Goal: Find specific page/section: Find specific page/section

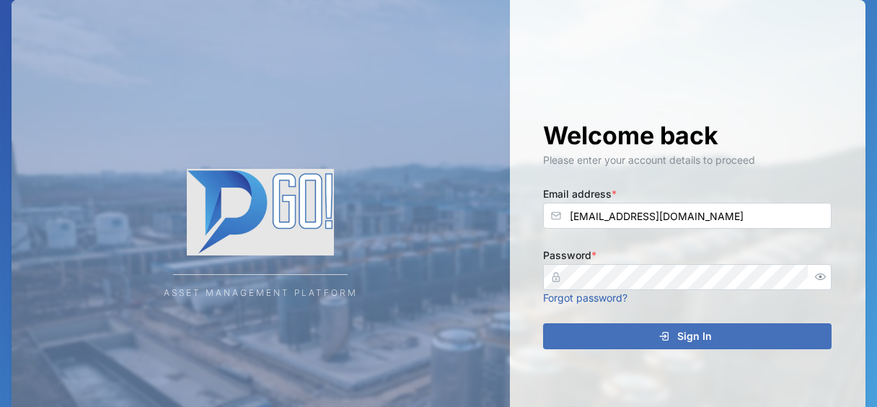
type input "[EMAIL_ADDRESS][DOMAIN_NAME]"
click at [657, 340] on div "Sign In" at bounding box center [684, 336] width 265 height 25
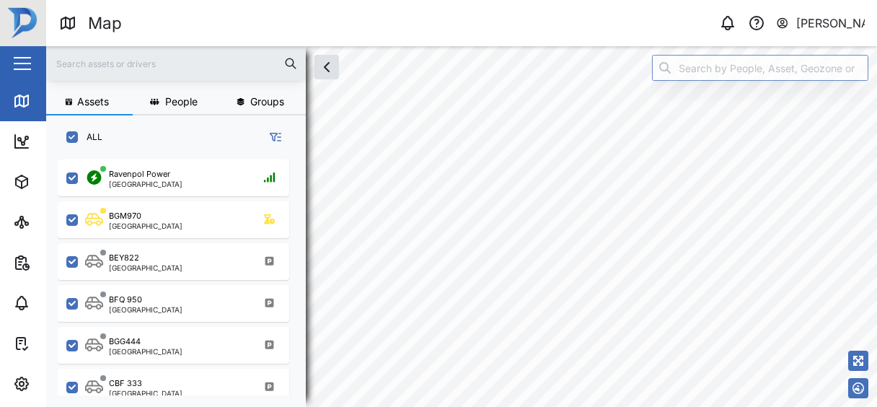
checkbox input "true"
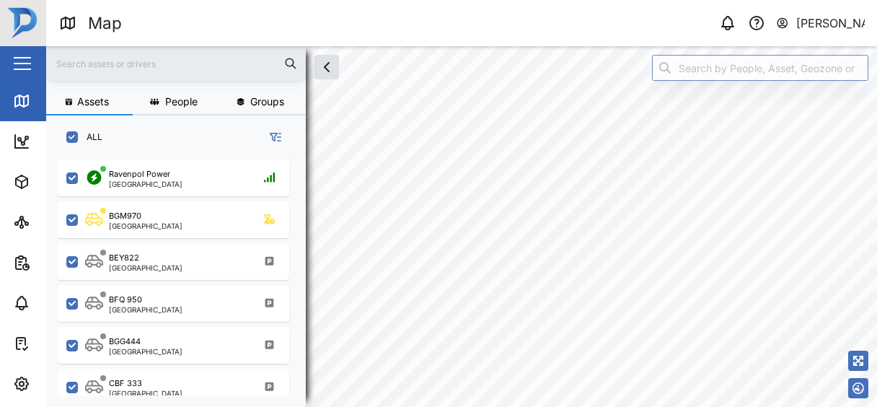
checkbox input "true"
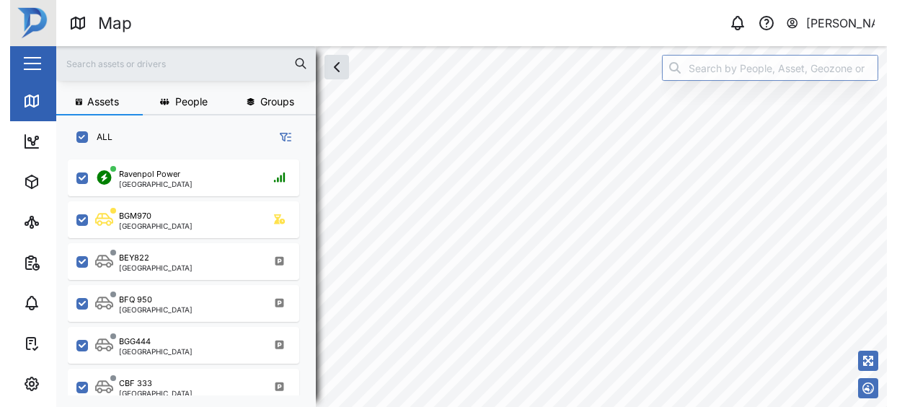
scroll to position [241, 236]
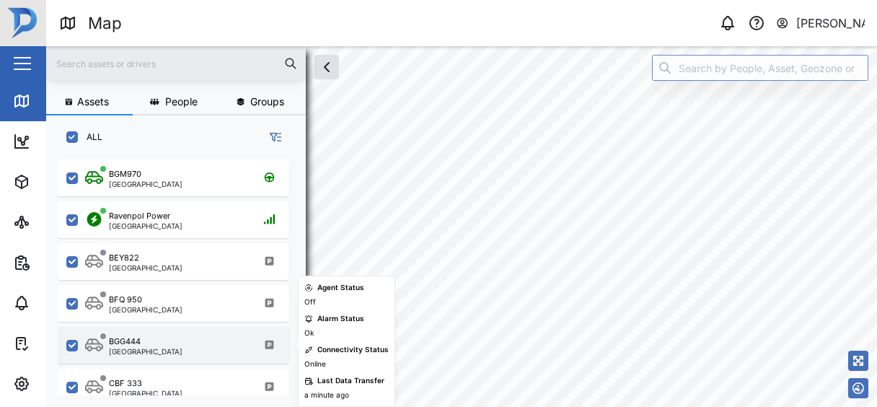
click at [189, 344] on div "BGG444 [GEOGRAPHIC_DATA]" at bounding box center [182, 344] width 195 height 19
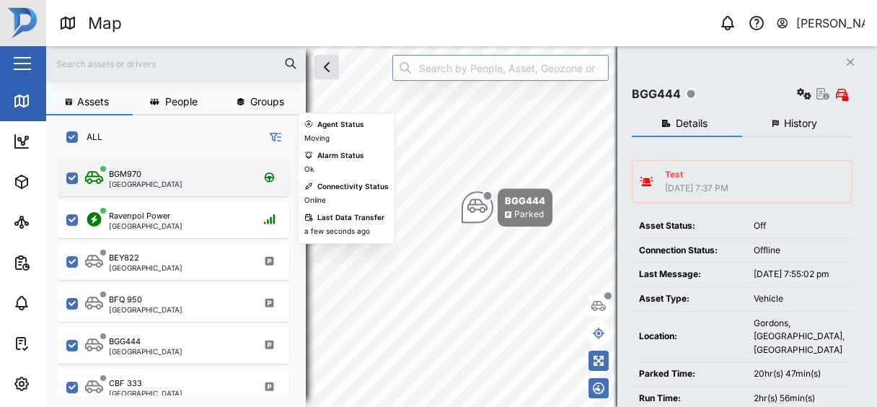
click at [170, 187] on div "BGM970 [GEOGRAPHIC_DATA]" at bounding box center [182, 177] width 195 height 19
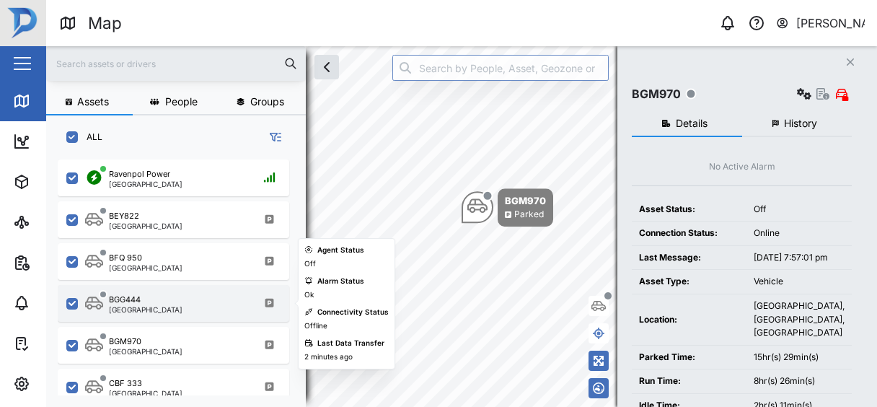
click at [210, 314] on div "BGG444 [GEOGRAPHIC_DATA]" at bounding box center [173, 303] width 231 height 37
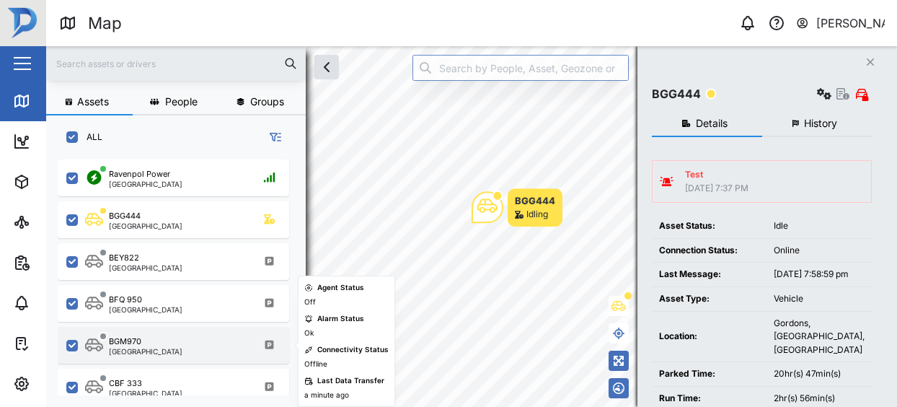
click at [201, 335] on div "BGM970 [GEOGRAPHIC_DATA]" at bounding box center [182, 344] width 195 height 19
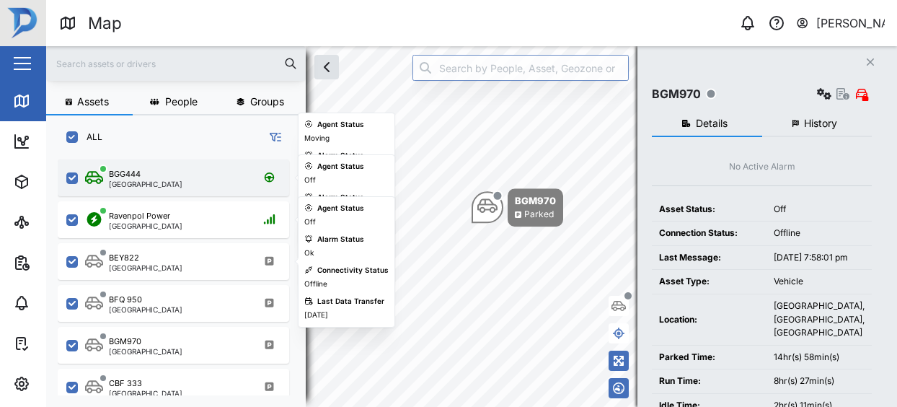
click at [199, 169] on div "BGG444 [GEOGRAPHIC_DATA]" at bounding box center [182, 177] width 195 height 19
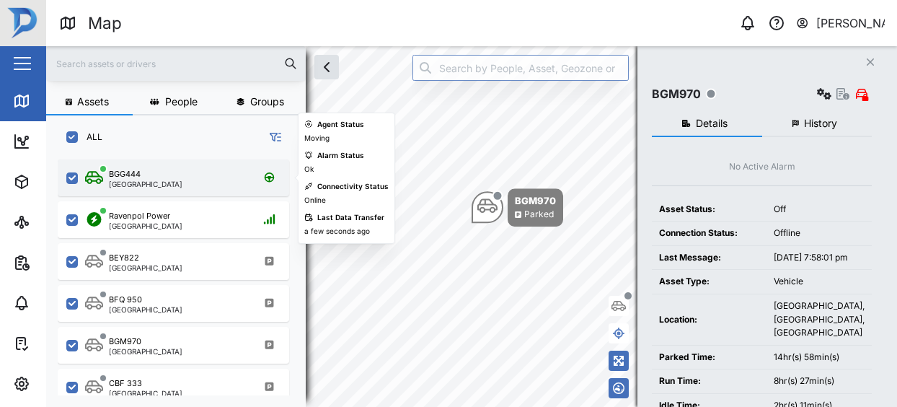
click at [203, 177] on div "BGG444 [GEOGRAPHIC_DATA]" at bounding box center [182, 177] width 195 height 19
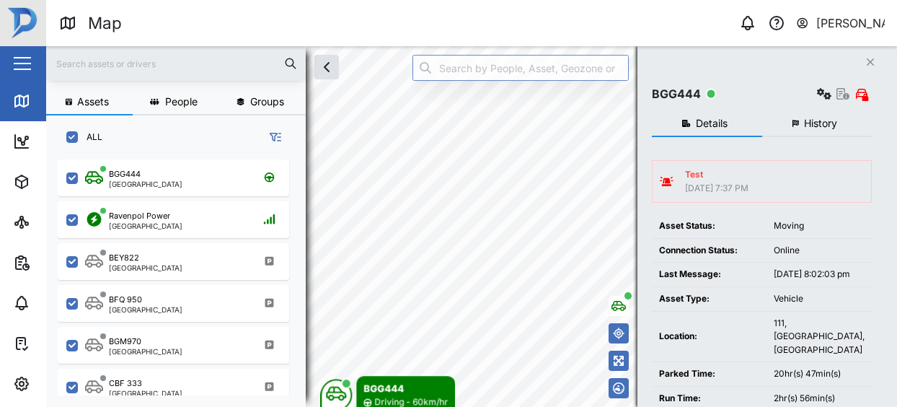
click at [680, 75] on div "Assets People Groups ALL BGG444 [GEOGRAPHIC_DATA] [GEOGRAPHIC_DATA] Power [GEOG…" at bounding box center [471, 226] width 851 height 360
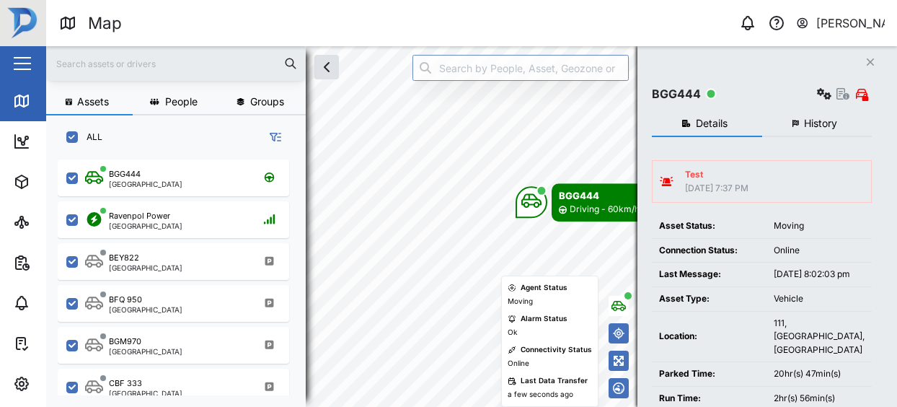
drag, startPoint x: 420, startPoint y: 355, endPoint x: 573, endPoint y: 193, distance: 222.3
click at [573, 193] on div "BGG444 Driving - 60km/hr" at bounding box center [582, 202] width 135 height 38
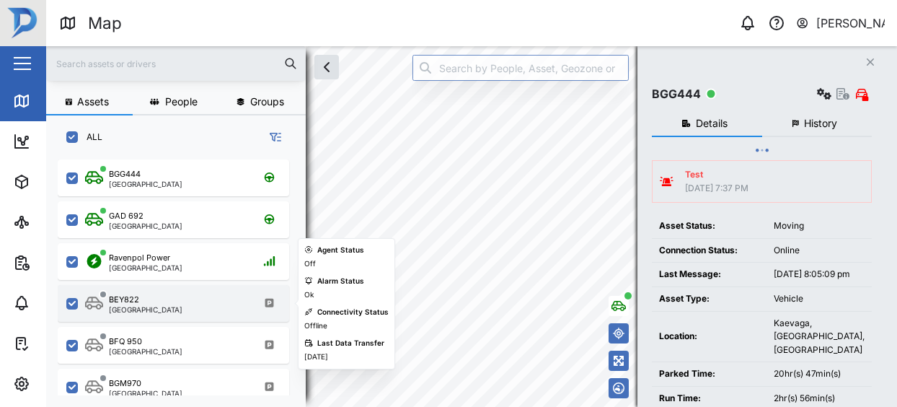
click at [190, 304] on div "BEY822 [GEOGRAPHIC_DATA]" at bounding box center [182, 302] width 195 height 19
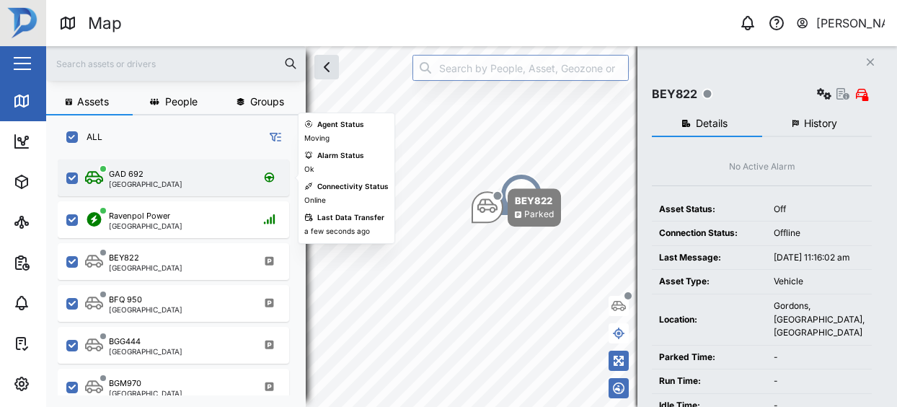
click at [197, 174] on div "GAD 692 [GEOGRAPHIC_DATA]" at bounding box center [182, 177] width 195 height 19
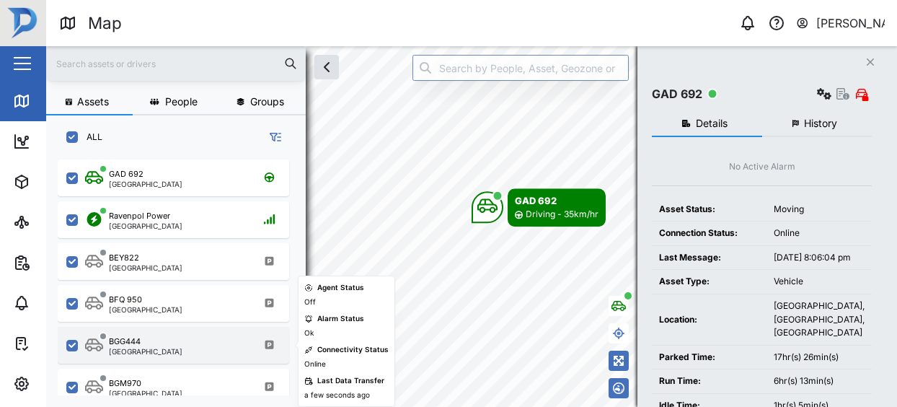
click at [203, 333] on div "BGG444 [GEOGRAPHIC_DATA]" at bounding box center [173, 345] width 231 height 37
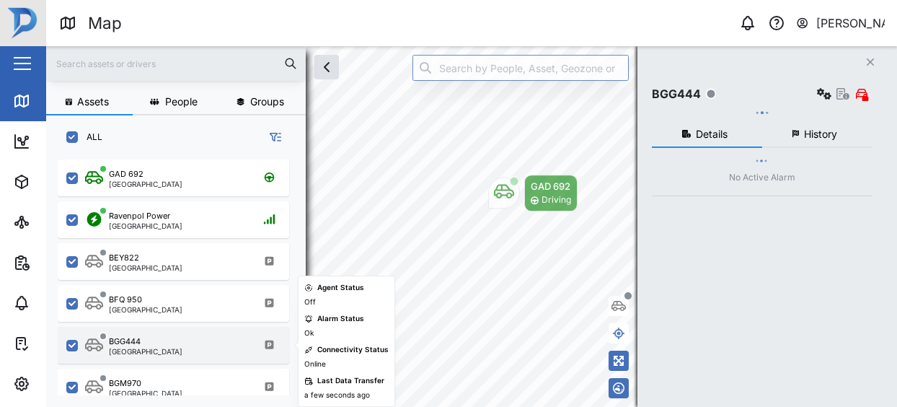
click at [203, 333] on div "BGG444 [GEOGRAPHIC_DATA]" at bounding box center [173, 345] width 231 height 37
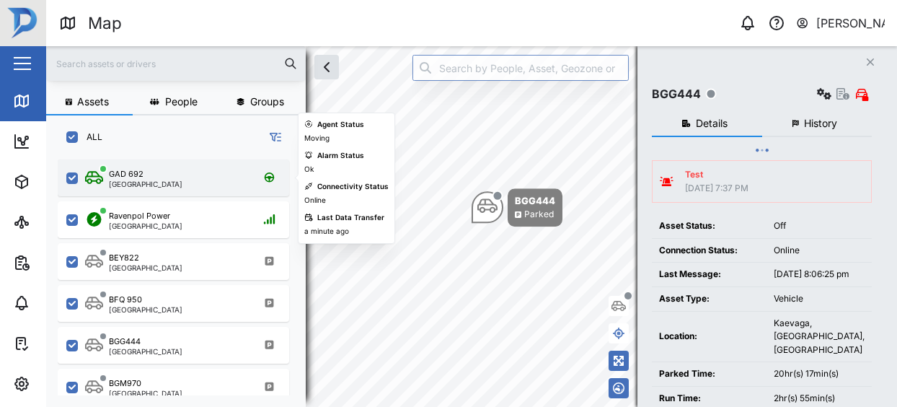
click at [226, 189] on div "GAD 692 [GEOGRAPHIC_DATA]" at bounding box center [173, 177] width 231 height 37
click at [181, 174] on div "GAD 692 [GEOGRAPHIC_DATA]" at bounding box center [182, 177] width 195 height 19
click at [202, 188] on div "GAD 692 [GEOGRAPHIC_DATA]" at bounding box center [173, 177] width 231 height 37
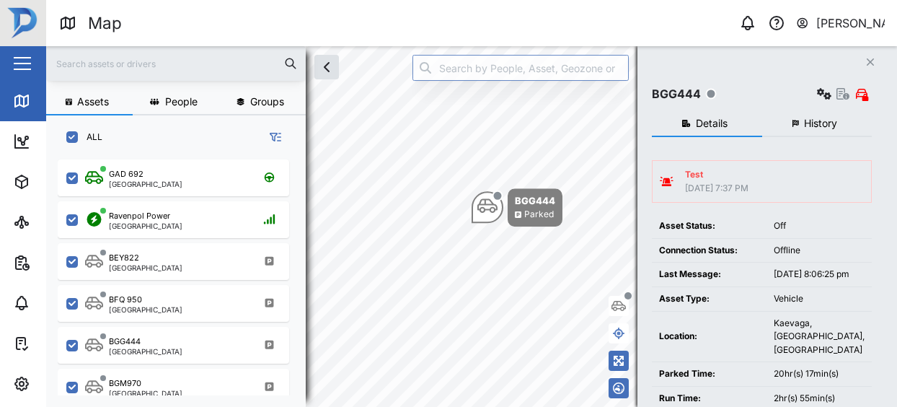
click at [208, 196] on div "Ravenpol Power [GEOGRAPHIC_DATA]" at bounding box center [173, 217] width 231 height 42
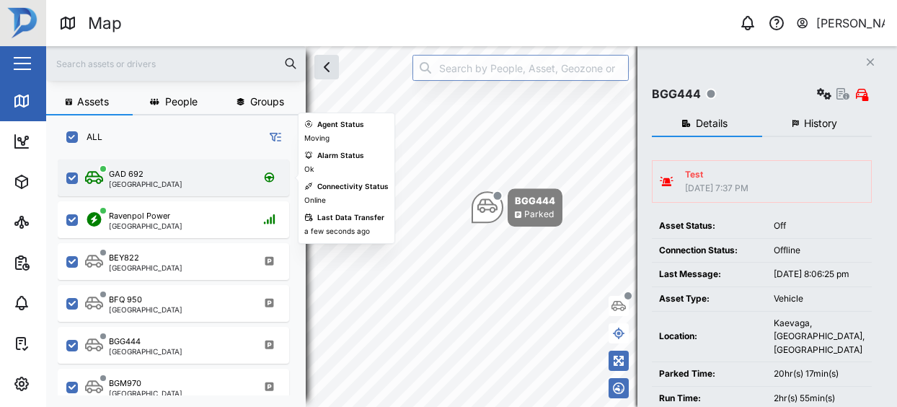
click at [206, 182] on div "GAD 692 [GEOGRAPHIC_DATA]" at bounding box center [182, 177] width 195 height 19
click at [215, 182] on div "GAD 692 [GEOGRAPHIC_DATA]" at bounding box center [182, 177] width 195 height 19
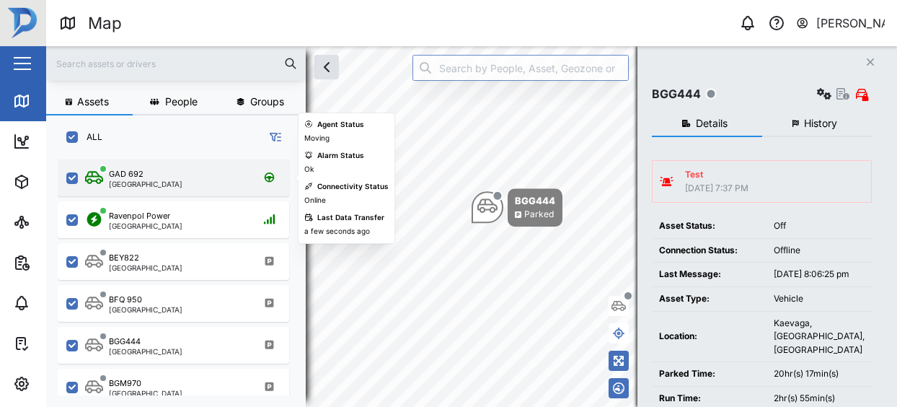
click at [214, 184] on div "GAD 692 [GEOGRAPHIC_DATA]" at bounding box center [182, 177] width 195 height 19
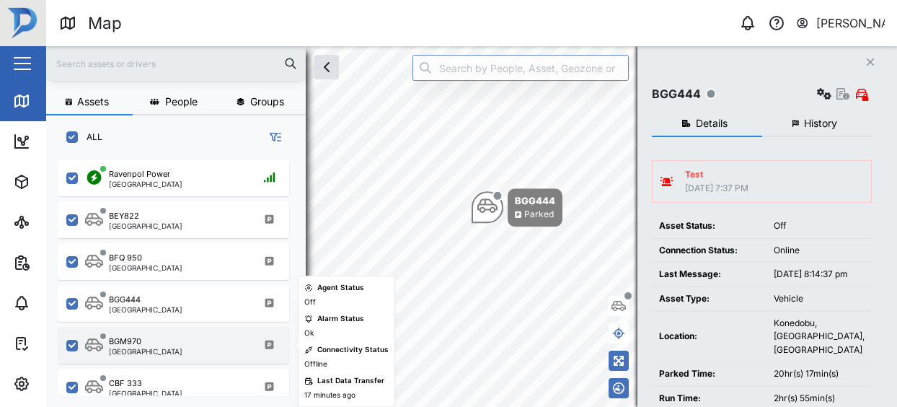
click at [167, 352] on div "BGM970 [GEOGRAPHIC_DATA]" at bounding box center [182, 344] width 195 height 19
